Goal: Navigation & Orientation: Find specific page/section

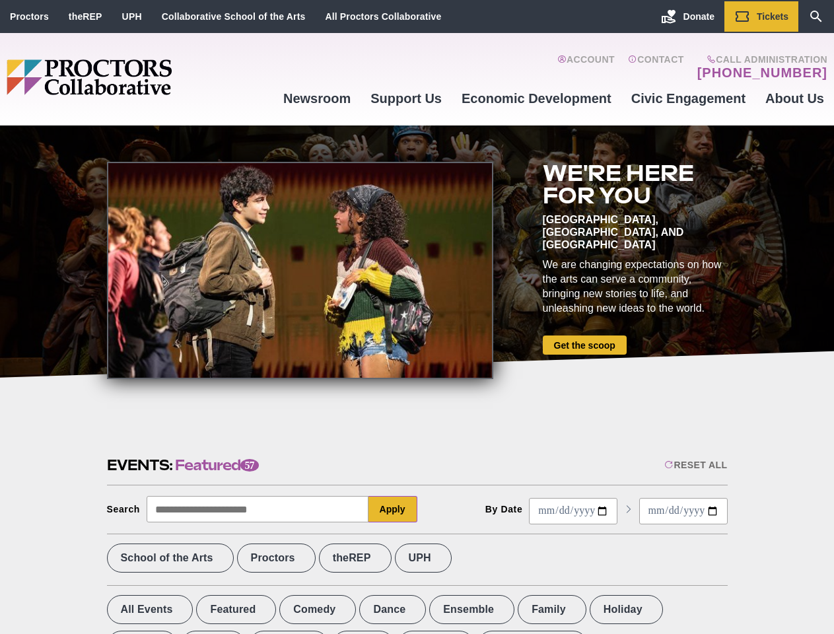
click at [417, 317] on div at bounding box center [300, 270] width 386 height 217
click at [695, 465] on div "Reset All" at bounding box center [695, 465] width 63 height 11
click at [393, 509] on button "Apply" at bounding box center [392, 509] width 49 height 26
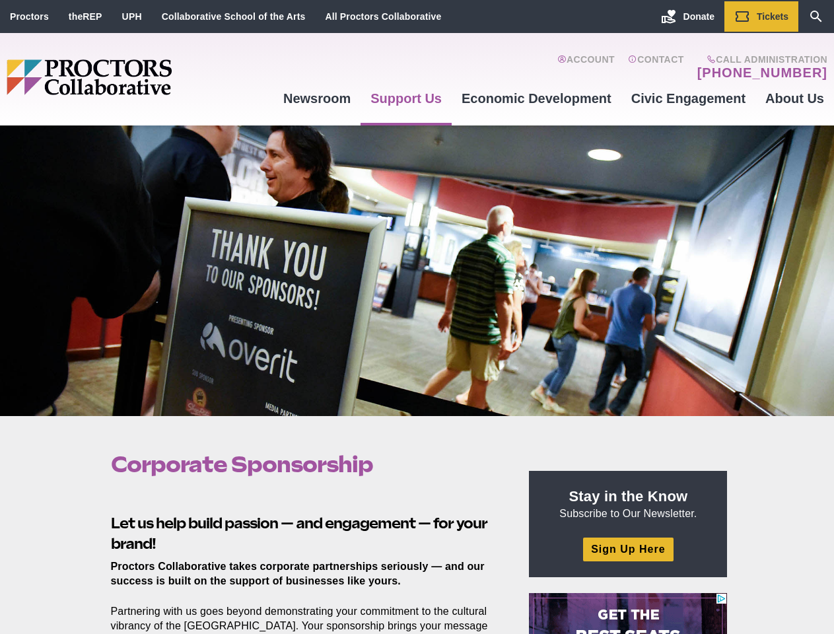
click at [417, 317] on div at bounding box center [417, 270] width 834 height 291
